Goal: Transaction & Acquisition: Download file/media

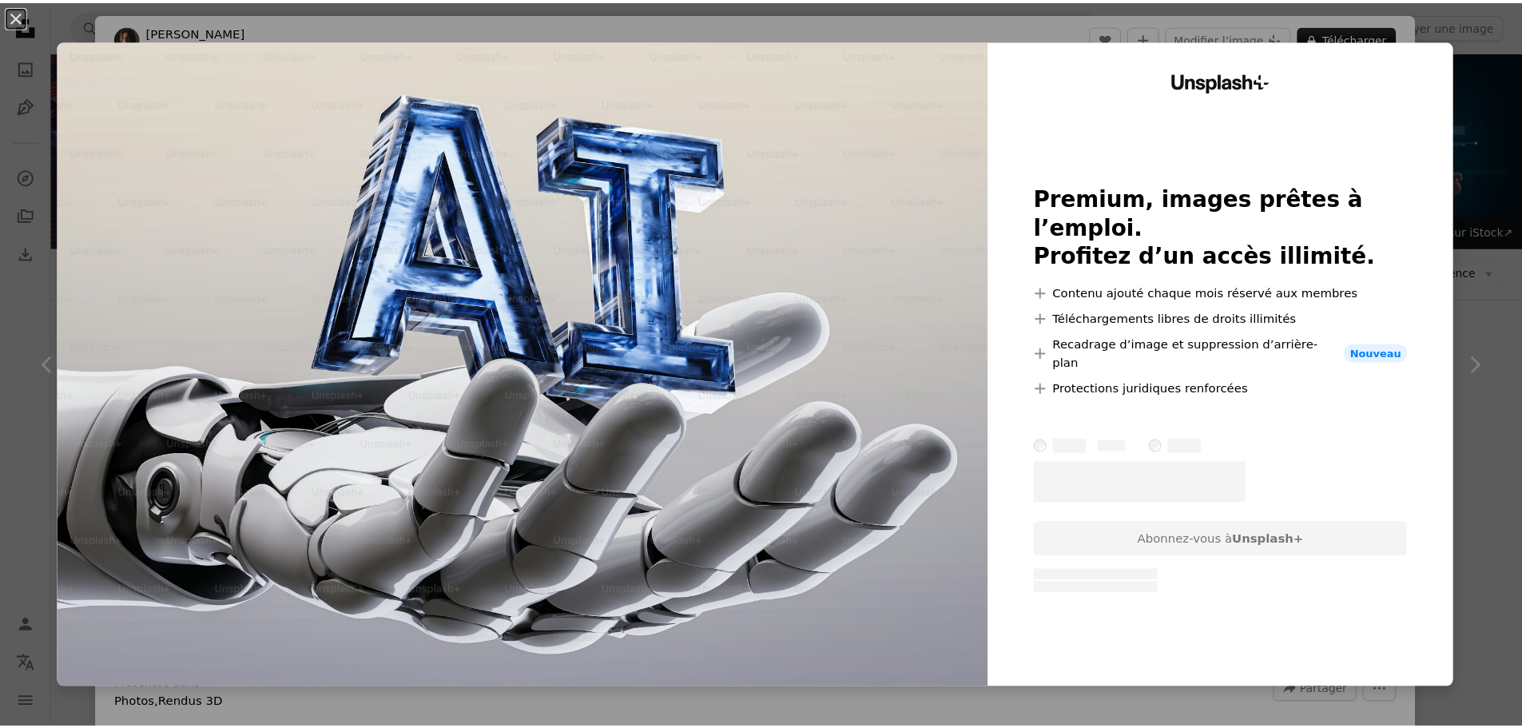
scroll to position [639, 0]
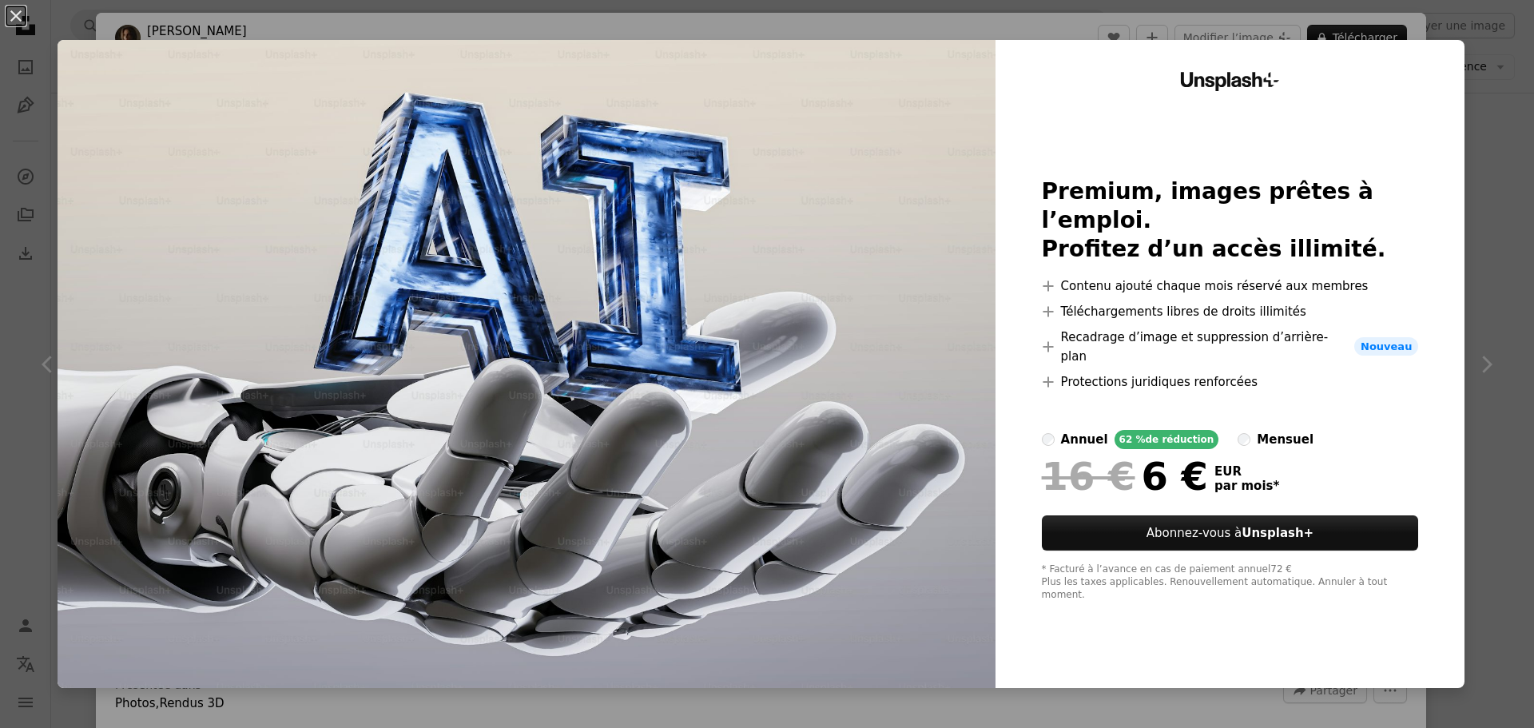
click at [6, 11] on button "An X shape" at bounding box center [15, 15] width 19 height 19
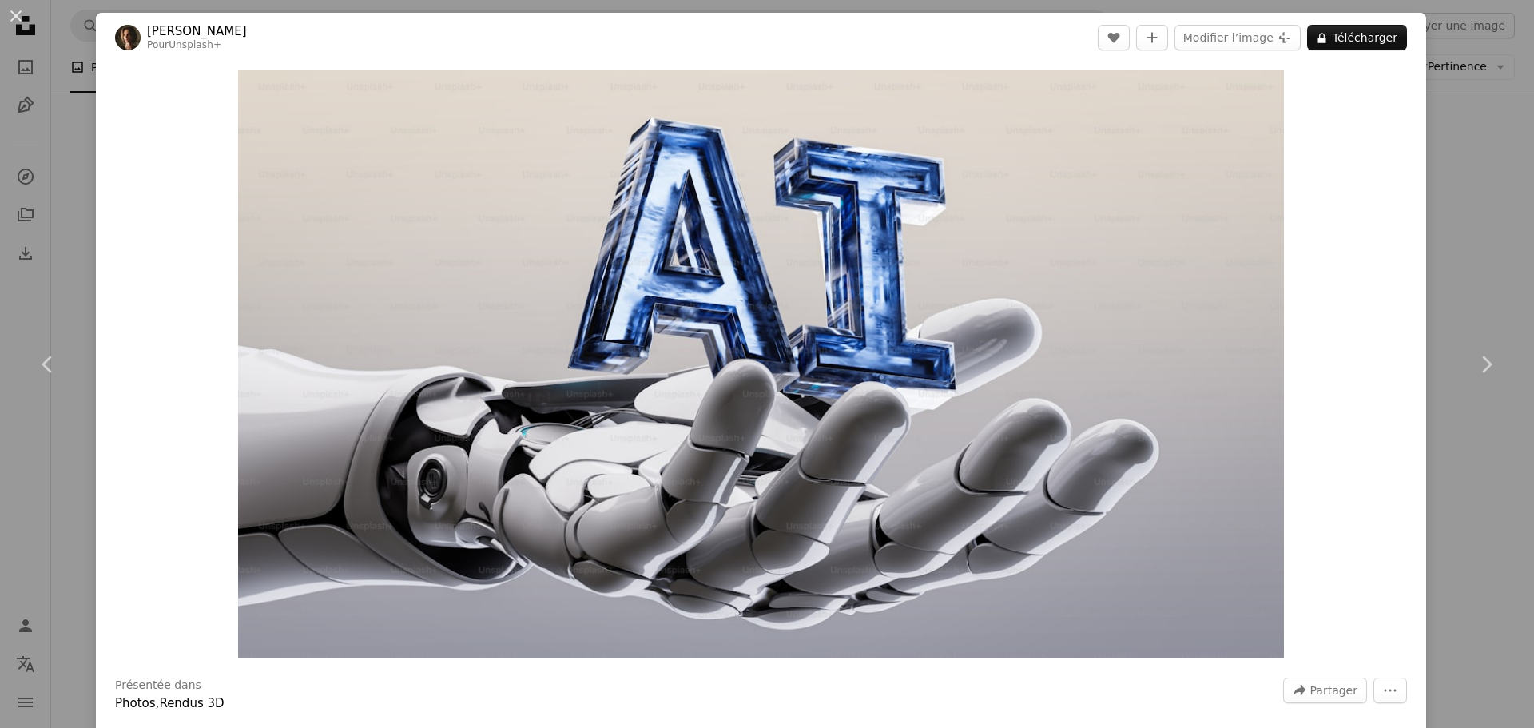
click at [86, 202] on div "An X shape Chevron left Chevron right [PERSON_NAME] Pour Unsplash+ A heart A pl…" at bounding box center [767, 364] width 1534 height 728
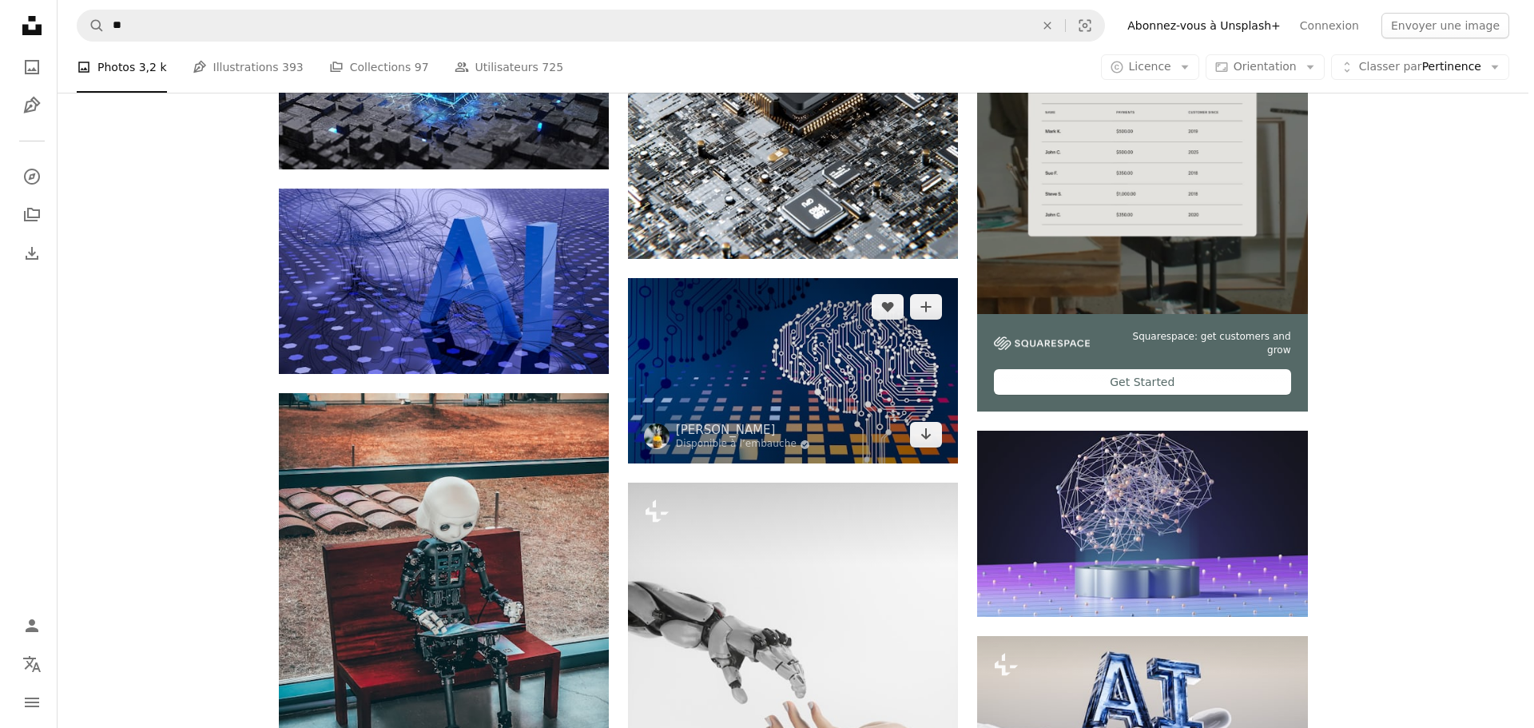
scroll to position [400, 0]
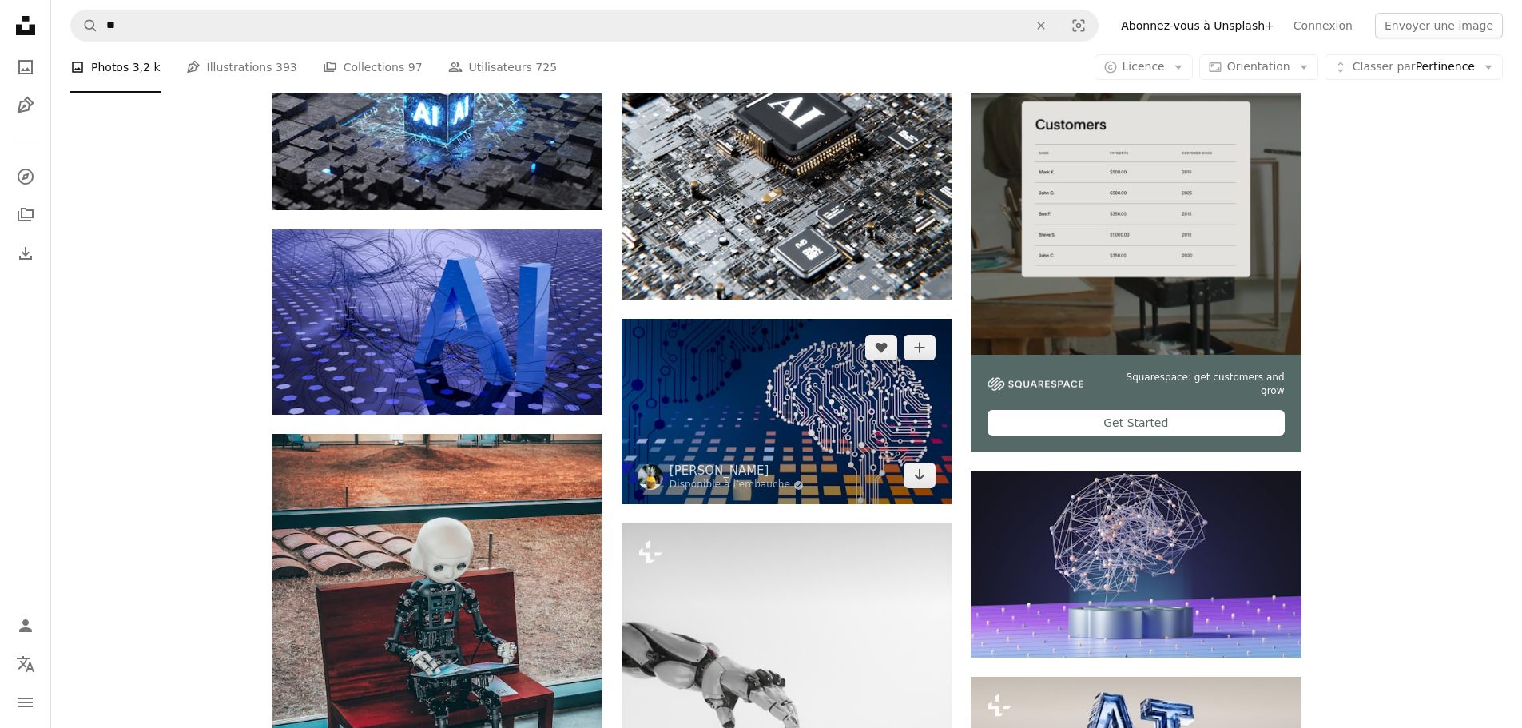
click at [789, 380] on img at bounding box center [787, 411] width 330 height 185
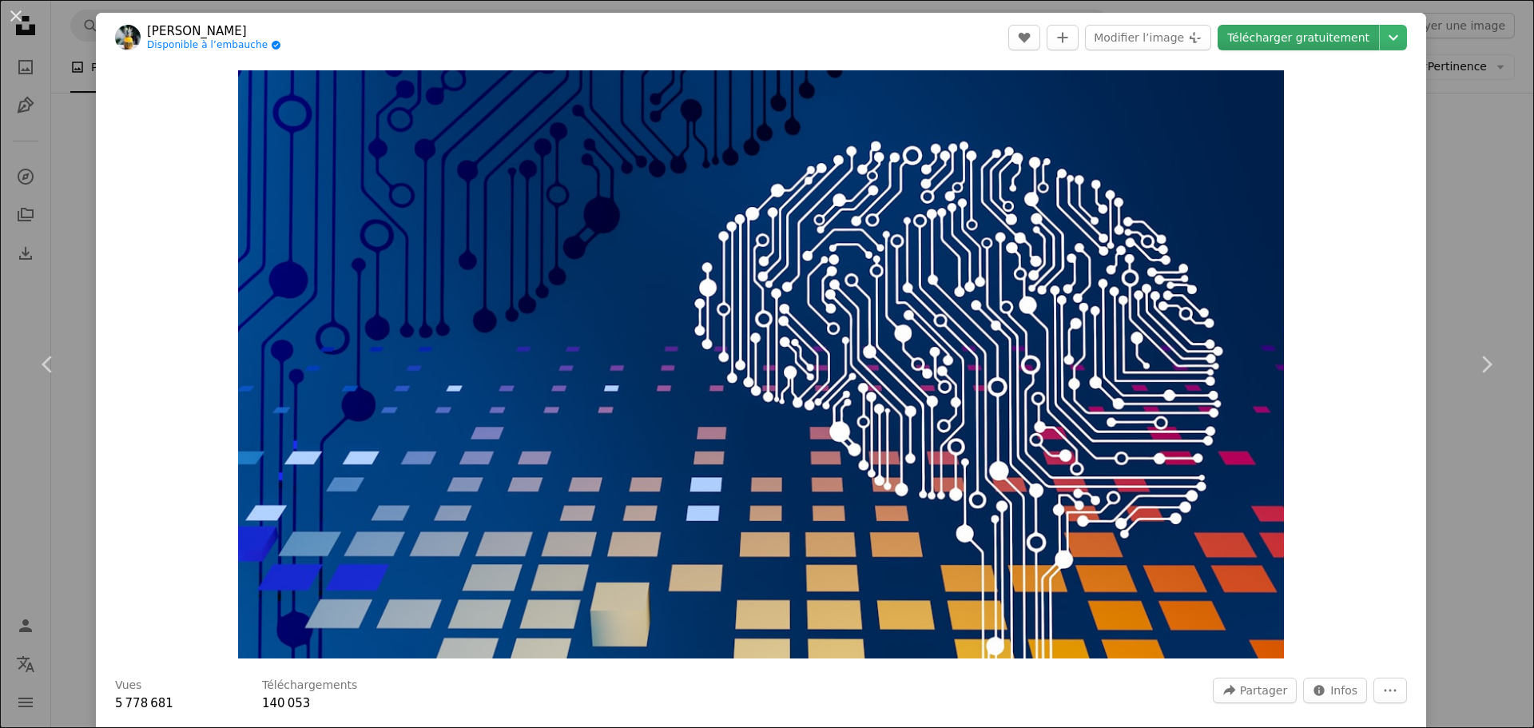
click at [1326, 32] on link "Télécharger gratuitement" at bounding box center [1298, 38] width 161 height 26
